Goal: Task Accomplishment & Management: Complete application form

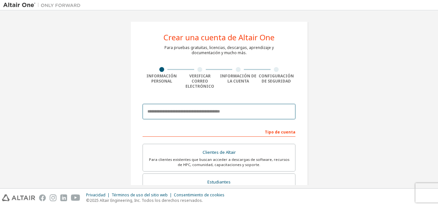
click at [202, 104] on input "email" at bounding box center [219, 111] width 153 height 15
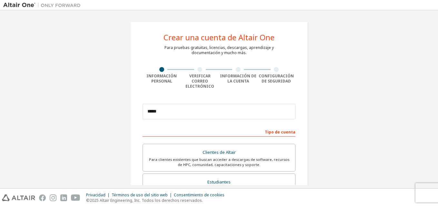
click at [309, 103] on div "Crear una cuenta de Altair One Para pruebas gratuitas, licencias, descargas, ap…" at bounding box center [219, 190] width 193 height 352
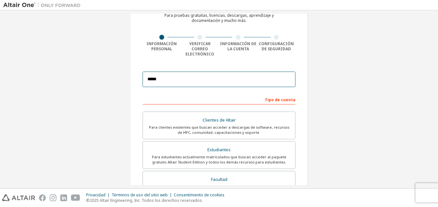
click at [177, 75] on input "*****" at bounding box center [219, 79] width 153 height 15
type input "*"
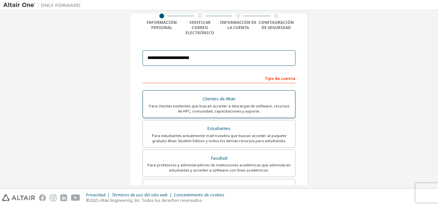
scroll to position [65, 0]
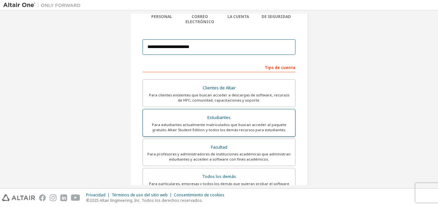
type input "**********"
click at [217, 116] on div "Estudiantes" at bounding box center [219, 117] width 145 height 9
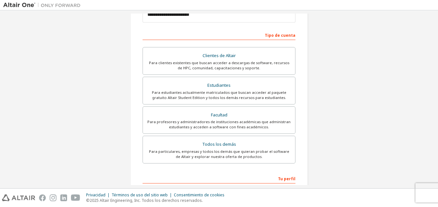
scroll to position [129, 0]
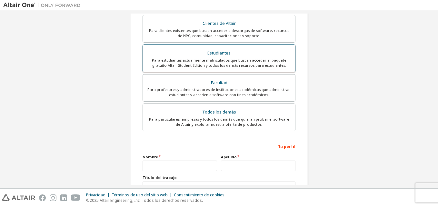
click at [213, 51] on div "Estudiantes" at bounding box center [219, 53] width 145 height 9
click at [227, 58] on div "Para estudiantes actualmente matriculados que buscan acceder al paquete gratuit…" at bounding box center [219, 63] width 145 height 10
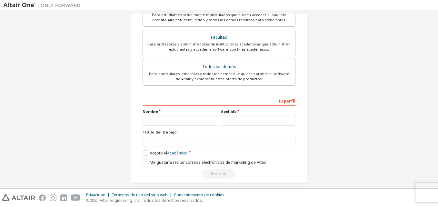
scroll to position [175, 0]
click at [165, 115] on input "text" at bounding box center [180, 120] width 75 height 11
type input "********"
click at [242, 115] on input "text" at bounding box center [258, 120] width 75 height 11
type input "********"
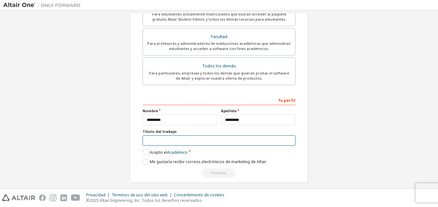
click at [173, 138] on input "text" at bounding box center [219, 141] width 153 height 11
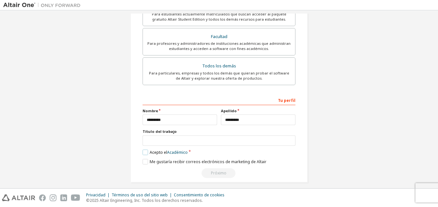
click at [146, 150] on label "Acepto el Académico" at bounding box center [165, 152] width 45 height 5
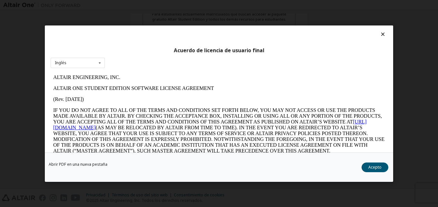
scroll to position [0, 0]
click at [100, 63] on icon at bounding box center [100, 63] width 8 height 10
click at [378, 168] on button "Acepto" at bounding box center [375, 167] width 27 height 10
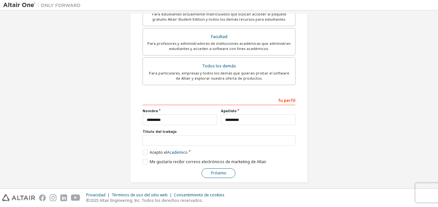
click at [216, 169] on button "Próximo" at bounding box center [219, 174] width 34 height 10
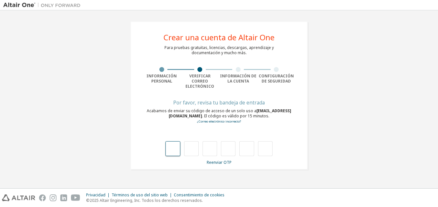
type input "*"
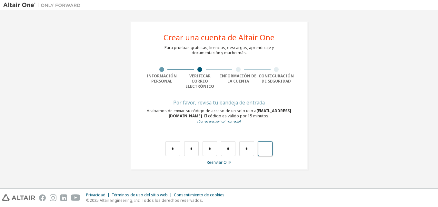
type input "*"
